Goal: Find specific page/section: Find specific page/section

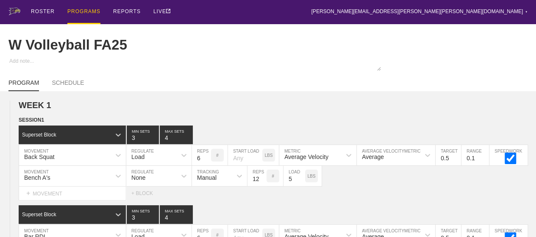
click at [74, 10] on div "PROGRAMS" at bounding box center [83, 12] width 33 height 24
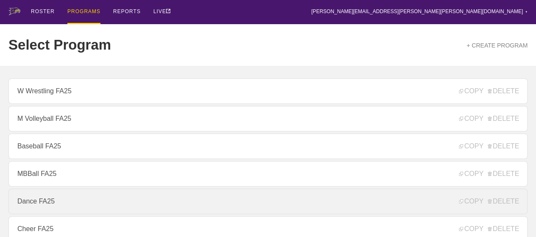
scroll to position [127, 0]
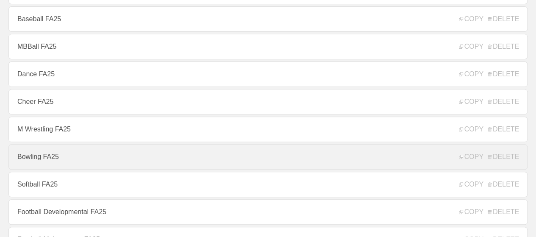
click at [41, 159] on link "Bowling FA25" at bounding box center [267, 156] width 519 height 25
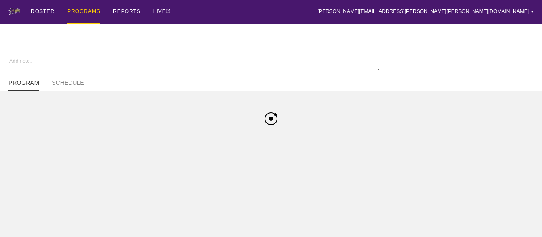
type textarea "x"
type input "Bowling FA25"
